Goal: Information Seeking & Learning: Learn about a topic

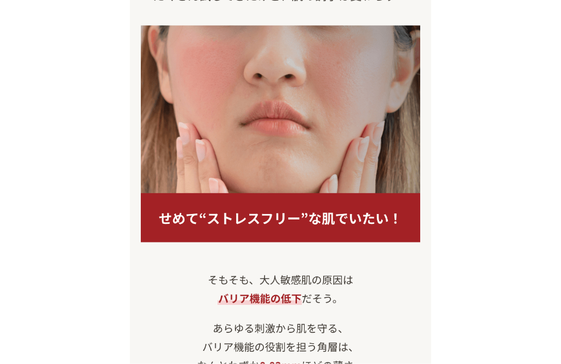
scroll to position [897, 0]
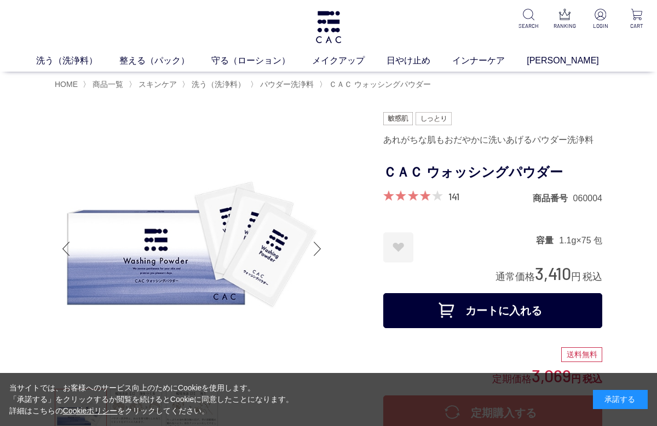
click at [114, 81] on span "商品一覧" at bounding box center [108, 84] width 31 height 9
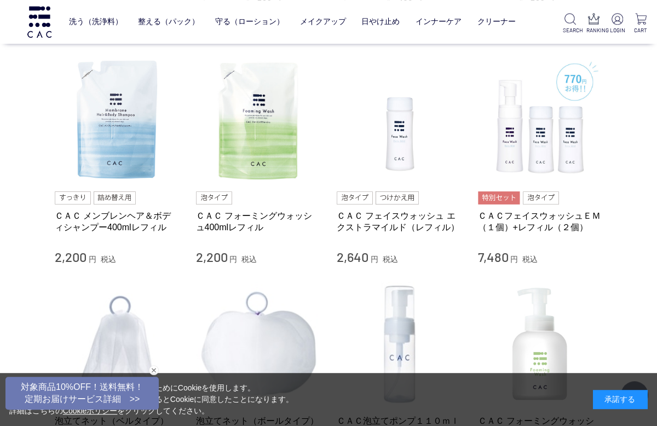
scroll to position [871, 0]
click at [104, 110] on img at bounding box center [117, 119] width 125 height 125
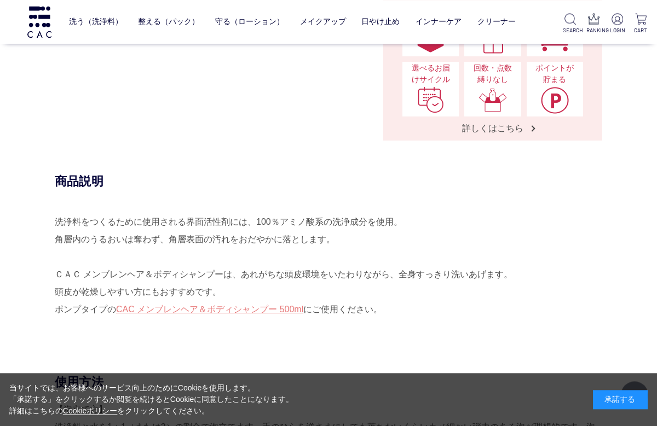
scroll to position [502, 0]
click at [158, 30] on link "整える（パック）" at bounding box center [168, 22] width 61 height 26
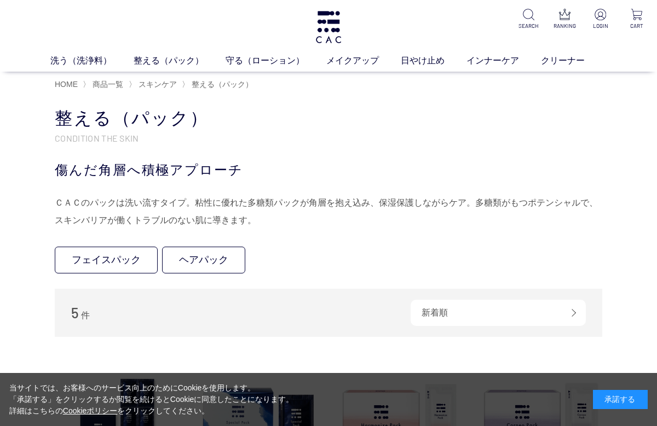
click at [201, 259] on link "ヘアパック" at bounding box center [203, 260] width 83 height 27
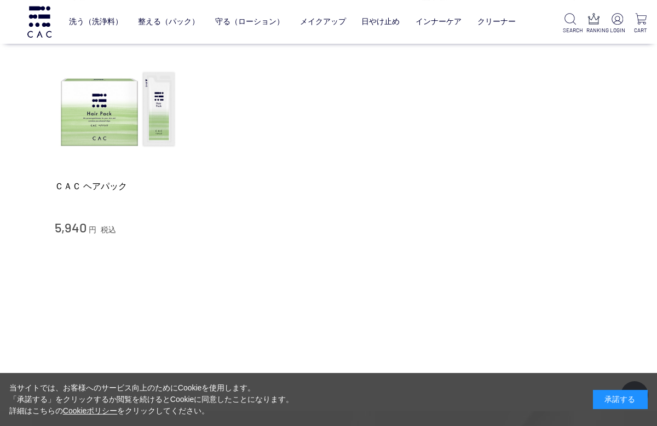
scroll to position [84, 0]
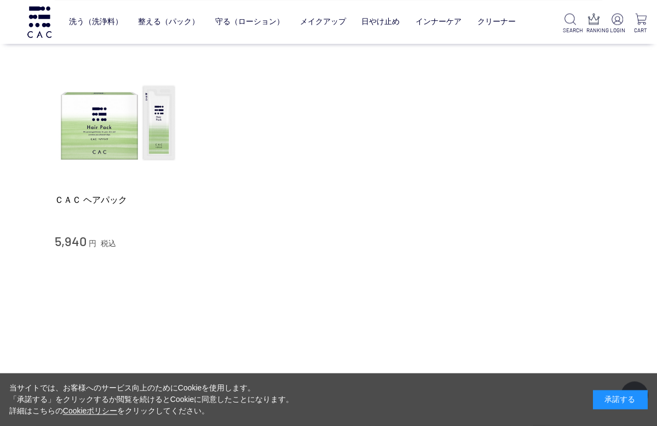
click at [89, 117] on img at bounding box center [117, 123] width 125 height 125
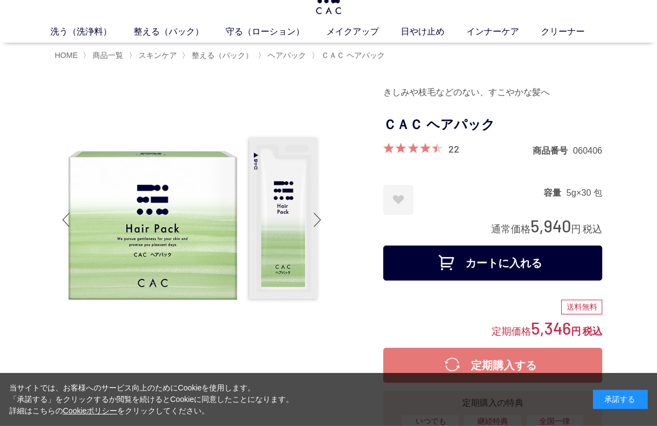
scroll to position [30, 0]
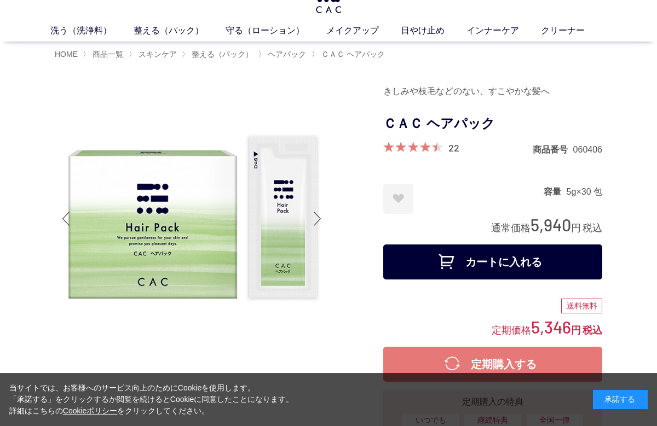
click at [321, 223] on div at bounding box center [318, 219] width 22 height 44
click at [322, 221] on div at bounding box center [318, 219] width 22 height 44
click at [314, 225] on div at bounding box center [318, 219] width 22 height 44
click at [248, 241] on img at bounding box center [192, 219] width 274 height 274
click at [228, 208] on img at bounding box center [192, 219] width 274 height 274
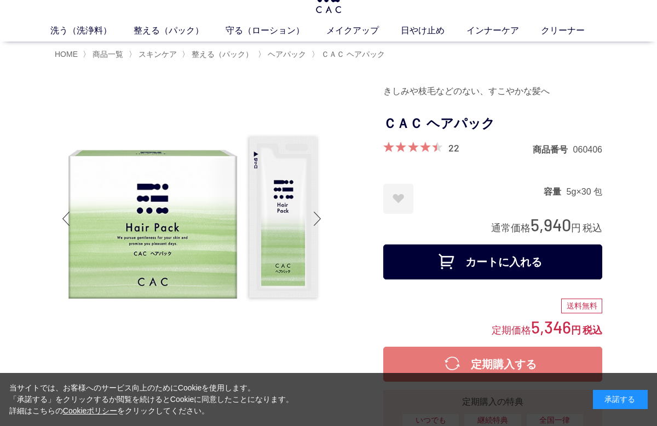
click at [364, 56] on span "ＣＡＣ ヘアパック" at bounding box center [352, 54] width 63 height 9
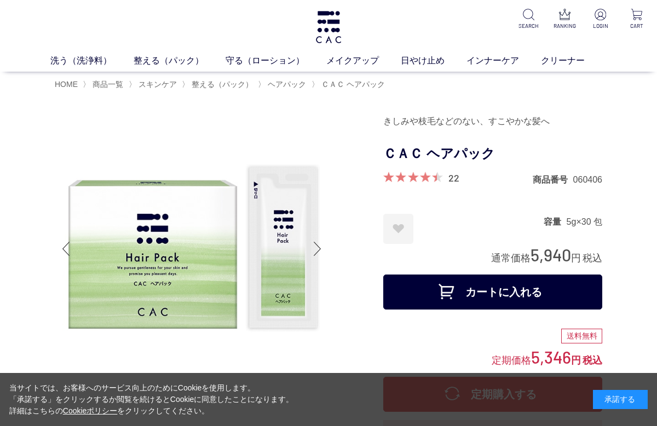
click at [326, 250] on div at bounding box center [318, 249] width 22 height 44
click at [319, 262] on div at bounding box center [318, 249] width 22 height 44
click at [320, 253] on div at bounding box center [318, 249] width 22 height 44
click at [314, 254] on div at bounding box center [318, 249] width 22 height 44
click at [315, 244] on div at bounding box center [318, 249] width 22 height 44
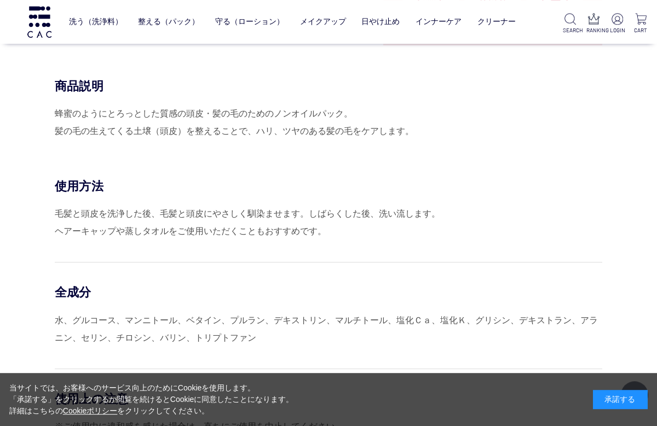
scroll to position [507, 0]
